Goal: Communication & Community: Ask a question

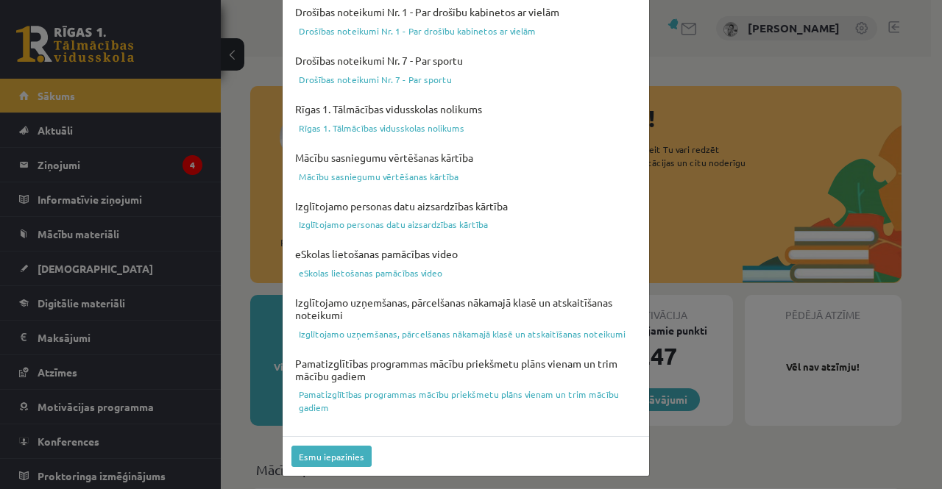
scroll to position [570, 0]
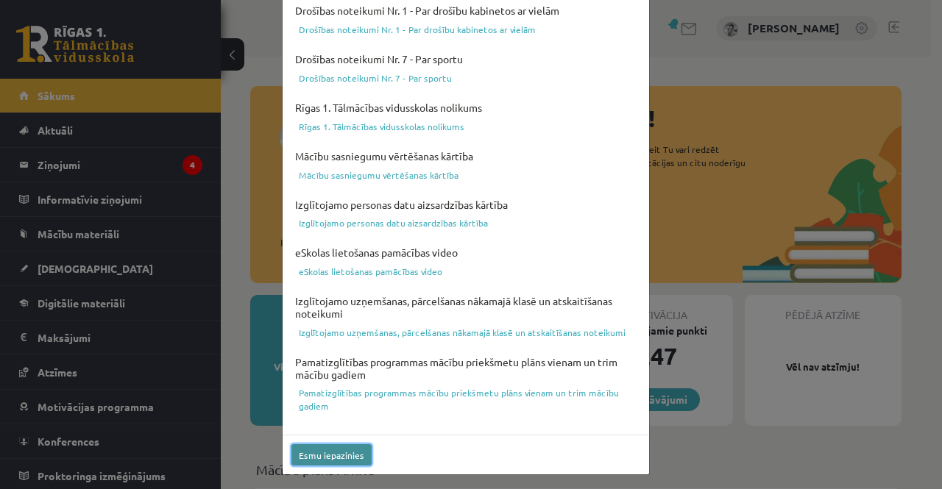
click at [333, 453] on button "Esmu iepazinies" at bounding box center [331, 454] width 80 height 21
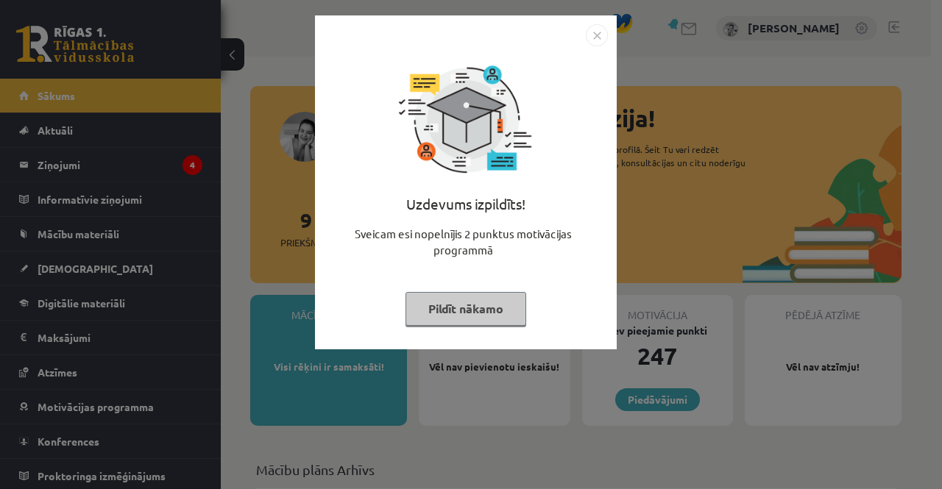
click at [593, 35] on img "Close" at bounding box center [597, 35] width 22 height 22
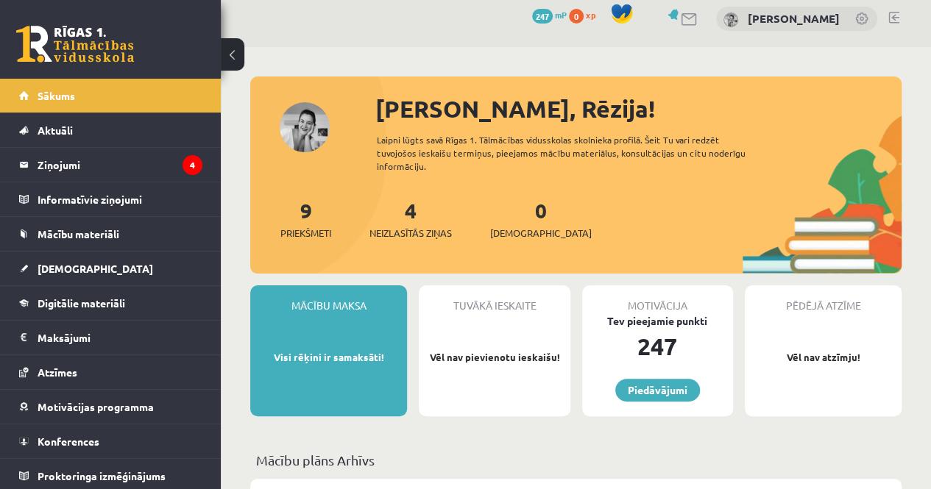
scroll to position [10, 0]
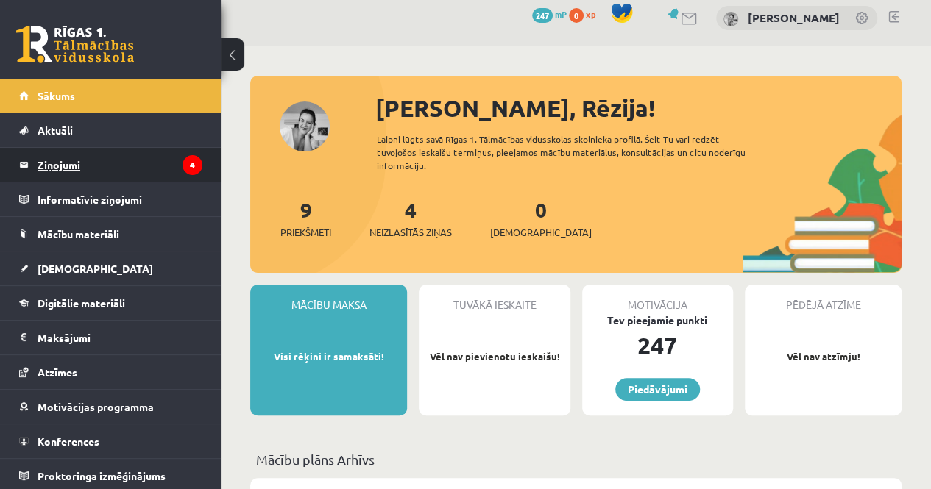
click at [69, 171] on legend "Ziņojumi 4" at bounding box center [120, 165] width 165 height 34
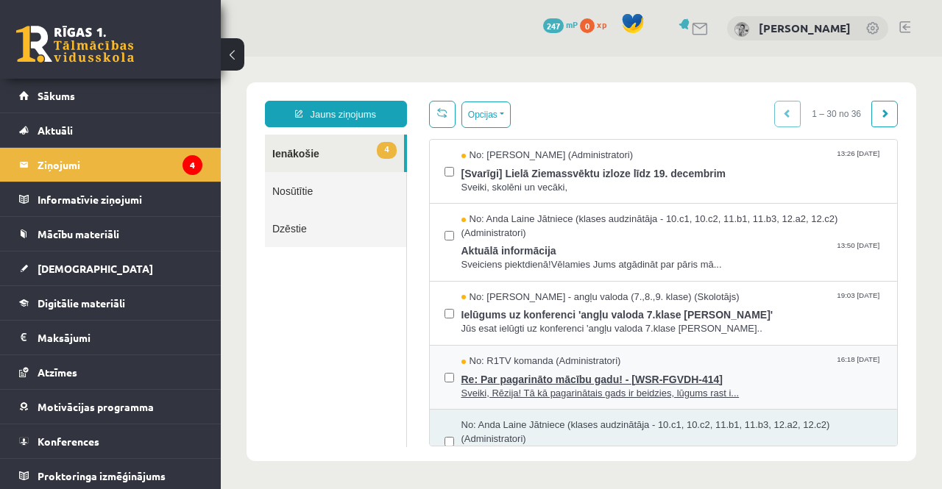
click at [790, 376] on span "Re: Par pagarināto mācību gadu! - [WSR-FGVDH-414]" at bounding box center [672, 378] width 422 height 18
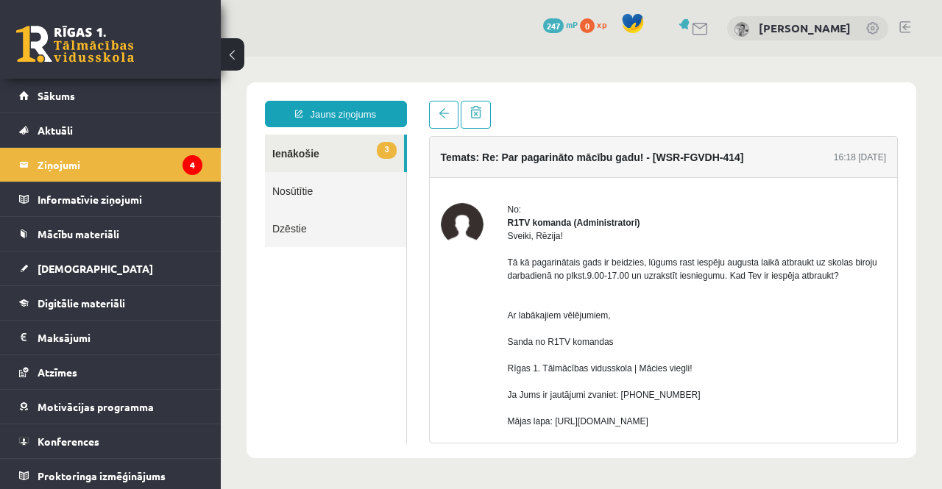
click at [293, 152] on link "3 Ienākošie" at bounding box center [334, 154] width 139 height 38
click at [389, 151] on span "3" at bounding box center [386, 150] width 19 height 17
click at [58, 160] on legend "Ziņojumi 4" at bounding box center [120, 165] width 165 height 34
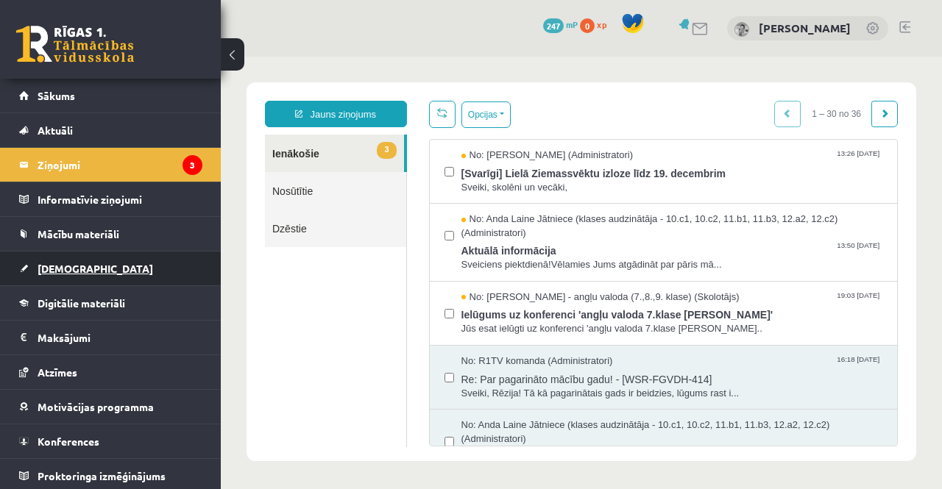
click at [73, 263] on span "[DEMOGRAPHIC_DATA]" at bounding box center [96, 268] width 116 height 13
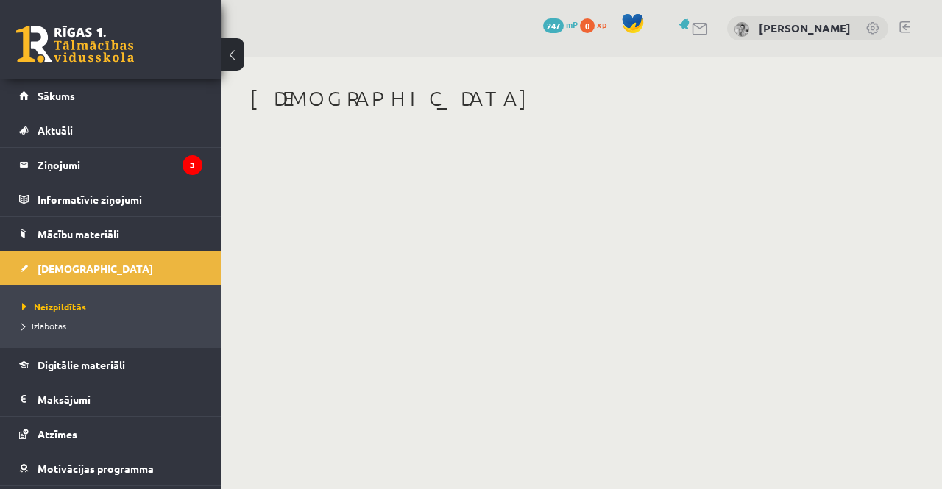
click at [232, 52] on button at bounding box center [233, 54] width 24 height 32
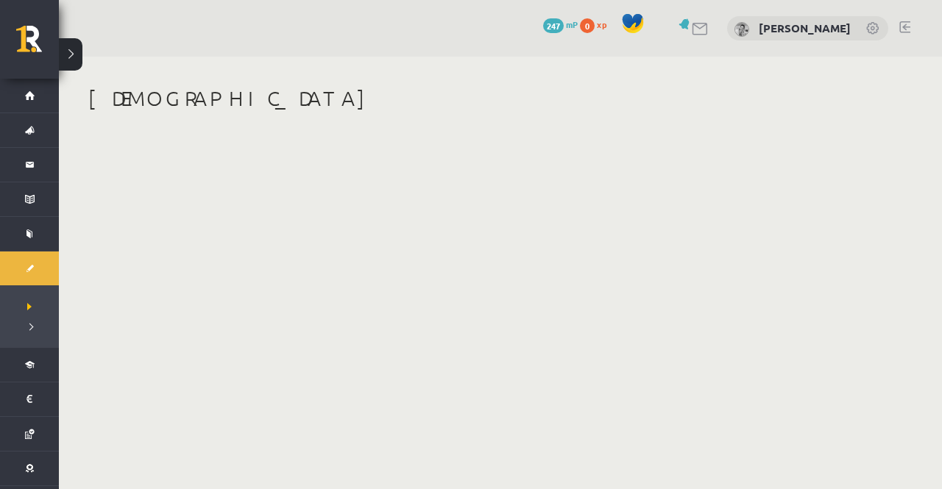
click at [68, 47] on button at bounding box center [71, 54] width 24 height 32
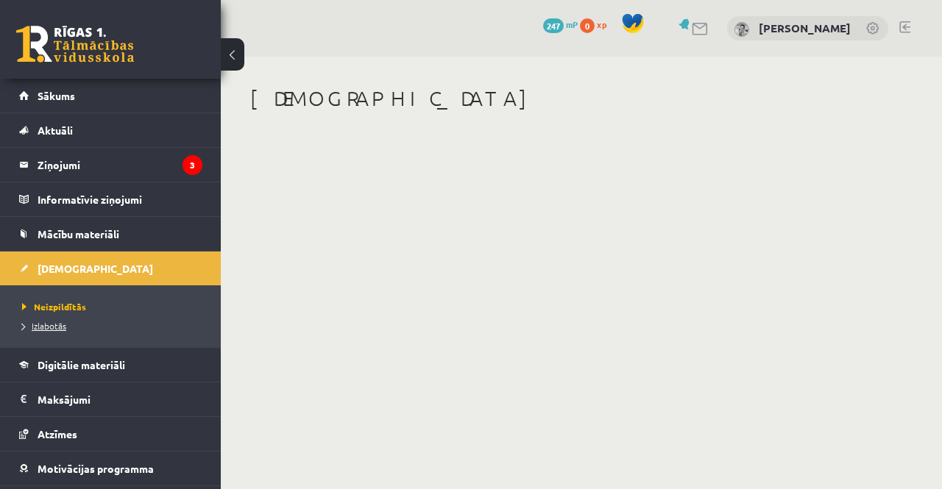
click at [52, 325] on span "Izlabotās" at bounding box center [44, 326] width 44 height 12
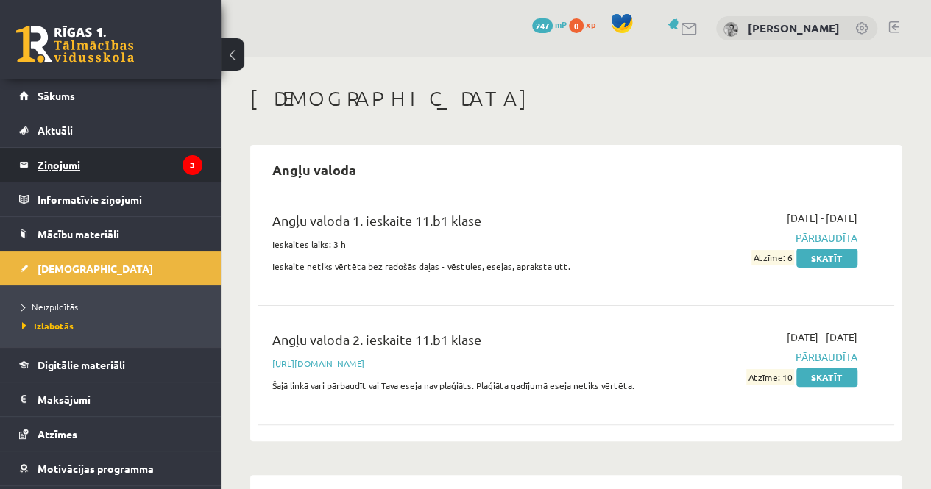
click at [69, 169] on legend "Ziņojumi 3" at bounding box center [120, 165] width 165 height 34
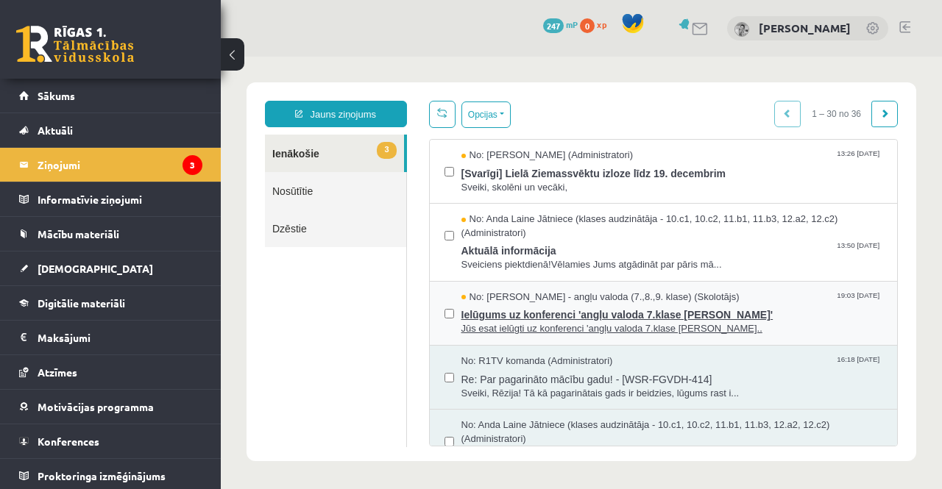
click at [651, 327] on span "Jūs esat ielūgti uz konferenci 'angļu valoda 7.klase [PERSON_NAME].." at bounding box center [672, 329] width 422 height 14
click at [559, 299] on span "No: [PERSON_NAME] - angļu valoda (7.,8.,9. klase) (Skolotājs)" at bounding box center [600, 298] width 278 height 14
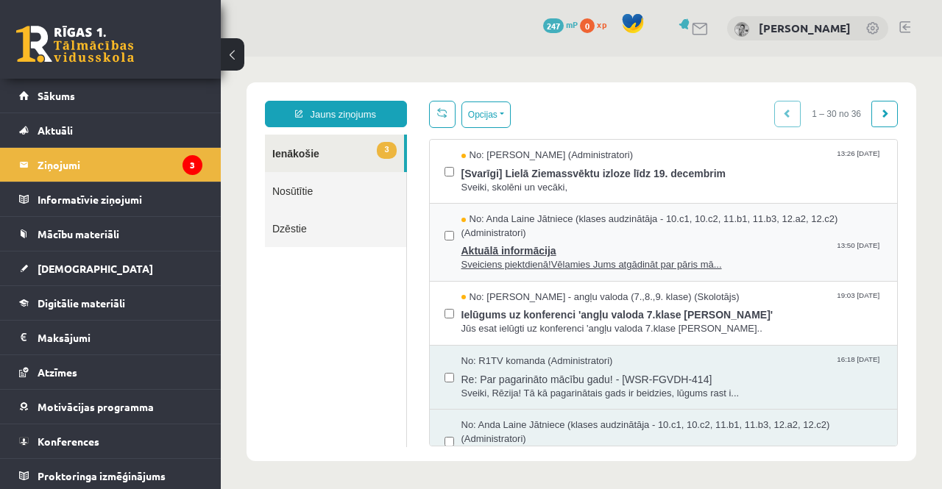
click at [514, 241] on span "Aktuālā informācija" at bounding box center [672, 249] width 422 height 18
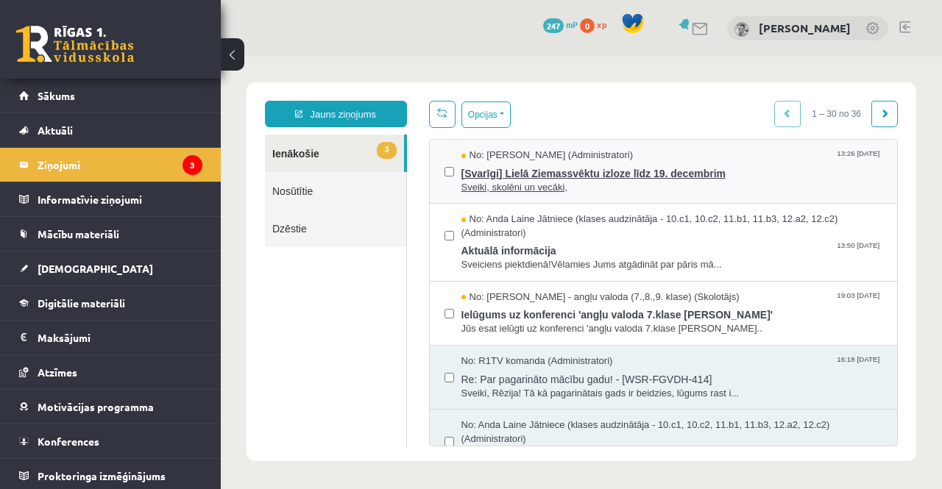
click at [550, 191] on span "Sveiki, skolēni un vecāki," at bounding box center [672, 188] width 422 height 14
